Goal: Task Accomplishment & Management: Use online tool/utility

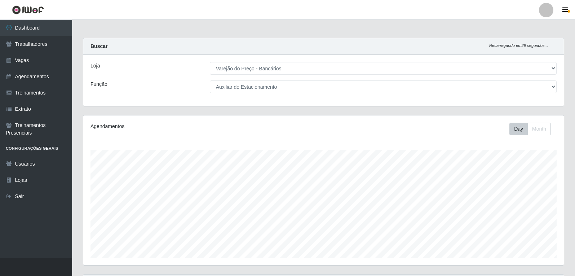
select select "157"
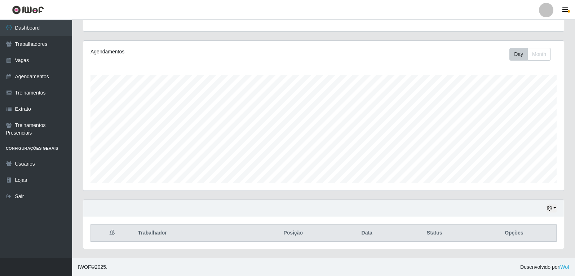
scroll to position [150, 481]
click at [551, 208] on icon "button" at bounding box center [549, 208] width 5 height 5
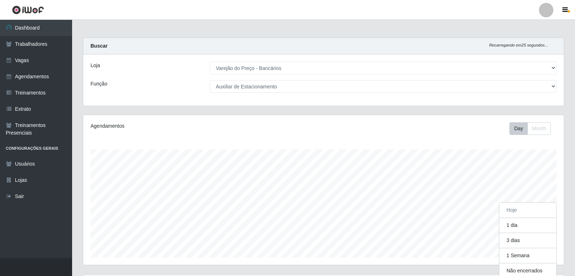
scroll to position [0, 0]
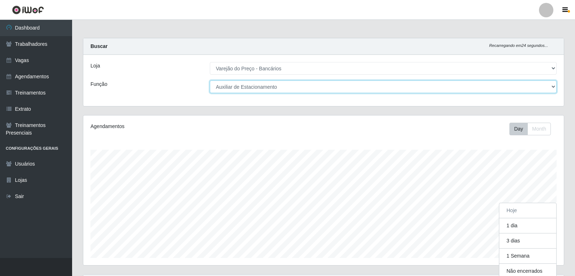
click at [264, 92] on select "[Selecione...] Auxiliar de Estacionamento Auxiliar de Estacionamento + Auxiliar…" at bounding box center [383, 86] width 347 height 13
select select "[Selecione...]"
click at [210, 80] on select "[Selecione...] Auxiliar de Estacionamento Auxiliar de Estacionamento + Auxiliar…" at bounding box center [383, 86] width 347 height 13
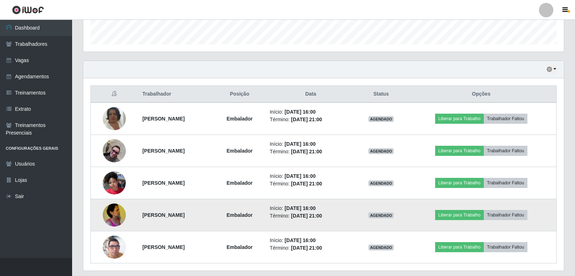
scroll to position [216, 0]
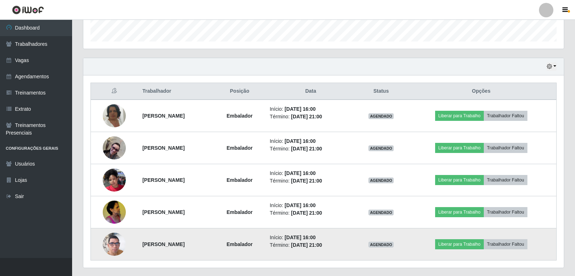
click at [111, 247] on img at bounding box center [114, 244] width 23 height 41
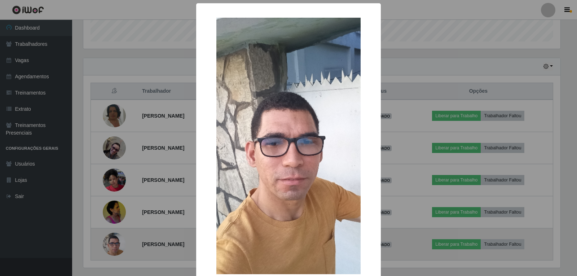
click at [111, 247] on div "× OK Cancel" at bounding box center [288, 138] width 577 height 276
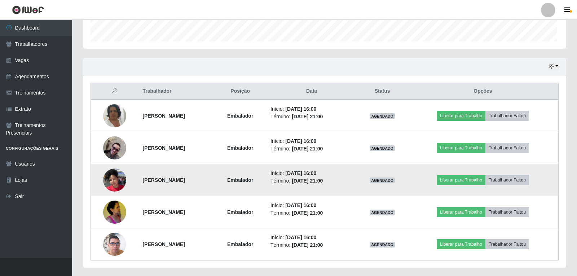
scroll to position [150, 481]
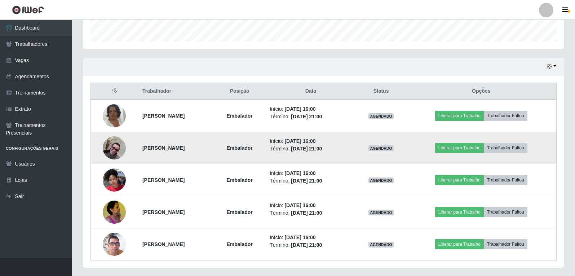
click at [112, 147] on img at bounding box center [114, 147] width 23 height 23
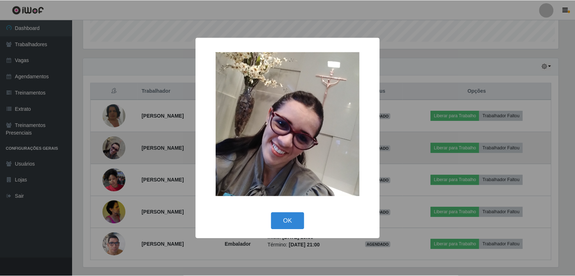
scroll to position [150, 477]
click at [112, 147] on div "× OK Cancel" at bounding box center [288, 138] width 577 height 276
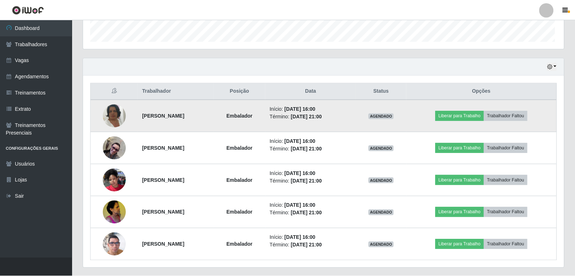
scroll to position [150, 481]
click at [115, 120] on img at bounding box center [114, 115] width 23 height 41
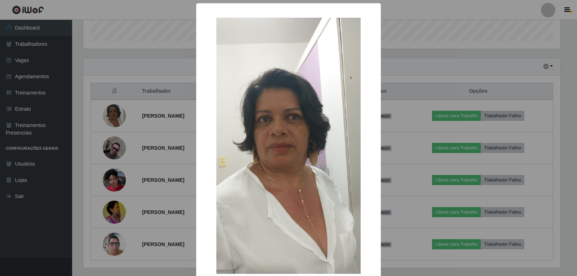
click at [115, 119] on div "× OK Cancel" at bounding box center [288, 138] width 577 height 276
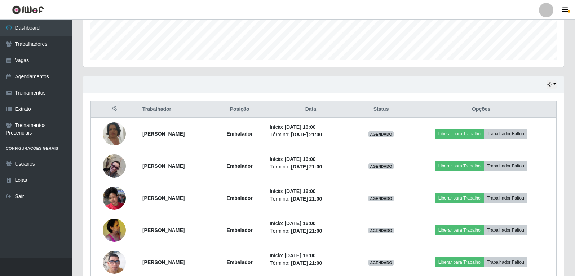
scroll to position [163, 0]
